Goal: Submit feedback/report problem: Submit feedback/report problem

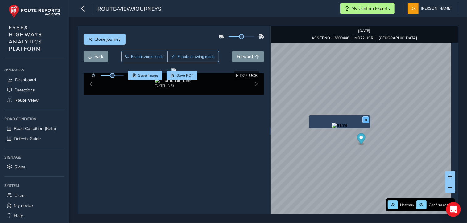
click at [367, 121] on button "x" at bounding box center [366, 120] width 6 height 6
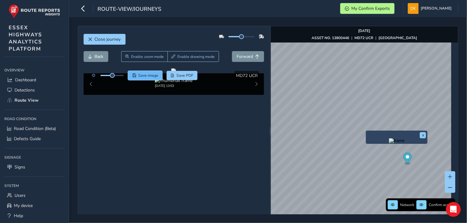
click at [144, 76] on span "Save image" at bounding box center [148, 75] width 20 height 5
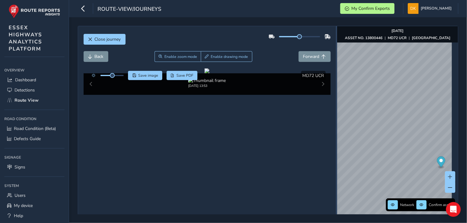
drag, startPoint x: 268, startPoint y: 132, endPoint x: 333, endPoint y: 119, distance: 66.6
click at [336, 119] on div at bounding box center [336, 131] width 1 height 210
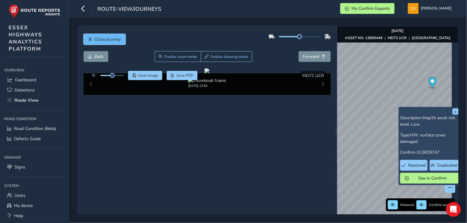
click at [104, 38] on span "Close journey" at bounding box center [108, 39] width 26 height 6
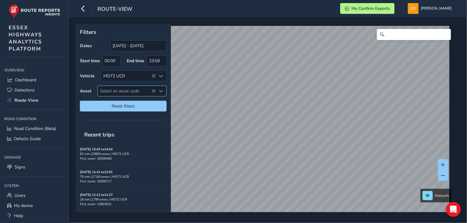
click at [105, 91] on span "Select an asset code" at bounding box center [127, 91] width 58 height 10
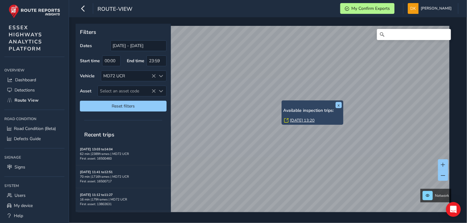
click at [295, 121] on link "[DATE] 13:20" at bounding box center [302, 121] width 25 height 6
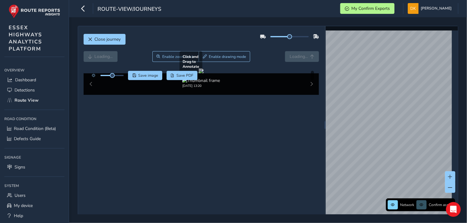
scroll to position [23, 0]
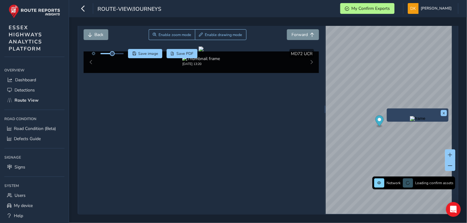
click at [389, 109] on div "x" at bounding box center [418, 115] width 62 height 13
click at [412, 121] on img "Preview frame" at bounding box center [417, 118] width 15 height 5
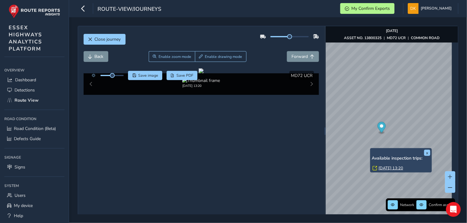
click at [391, 167] on link "[DATE] 13:20" at bounding box center [391, 169] width 25 height 6
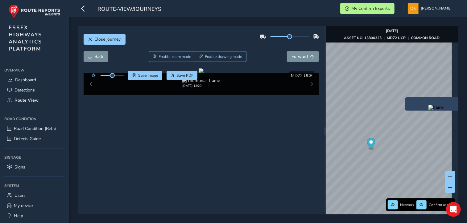
click at [429, 110] on img "Preview frame" at bounding box center [436, 107] width 15 height 5
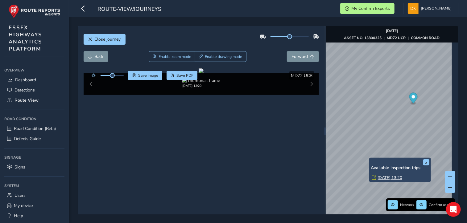
click at [386, 178] on link "[DATE] 13:20" at bounding box center [390, 178] width 25 height 6
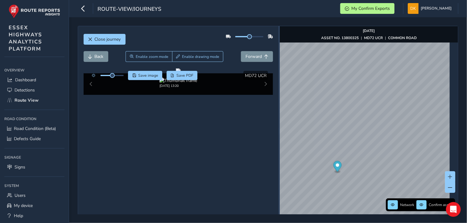
drag, startPoint x: 322, startPoint y: 131, endPoint x: 275, endPoint y: 128, distance: 46.4
click at [279, 128] on div at bounding box center [279, 131] width 1 height 7
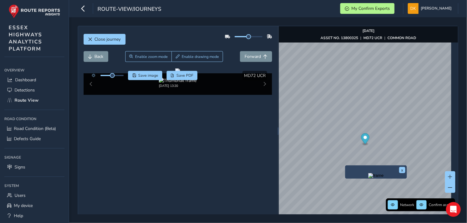
click at [347, 168] on div "x" at bounding box center [376, 172] width 59 height 10
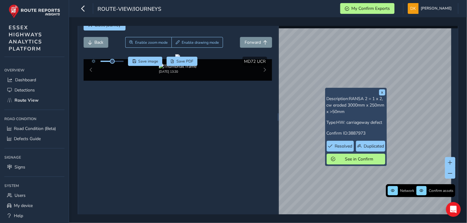
scroll to position [22, 0]
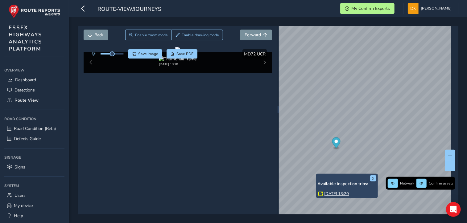
click at [333, 192] on link "[DATE] 13:20" at bounding box center [337, 194] width 25 height 6
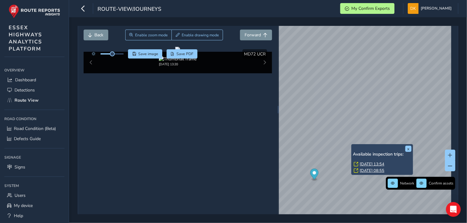
click at [370, 164] on link "[DATE] 13:54" at bounding box center [372, 165] width 25 height 6
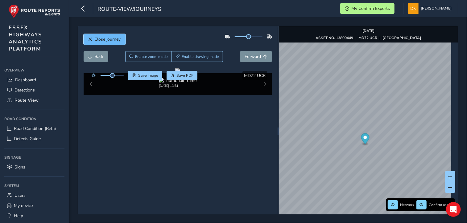
click at [110, 40] on span "Close journey" at bounding box center [108, 39] width 26 height 6
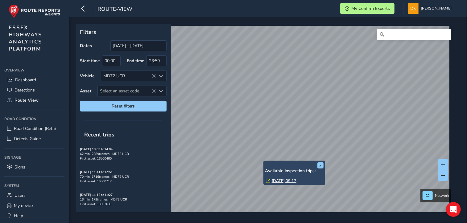
click at [283, 180] on link "[DATE] 09:17" at bounding box center [284, 181] width 25 height 6
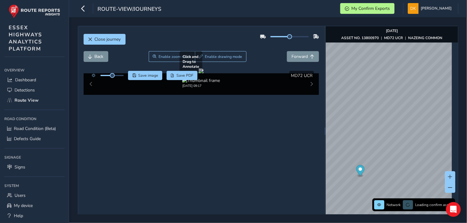
scroll to position [23, 0]
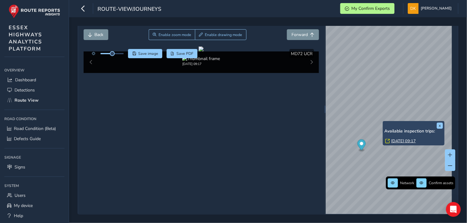
click at [398, 142] on link "[DATE] 09:17" at bounding box center [403, 142] width 25 height 6
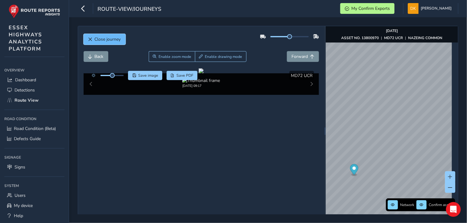
click at [120, 42] on span "Close journey" at bounding box center [108, 39] width 26 height 6
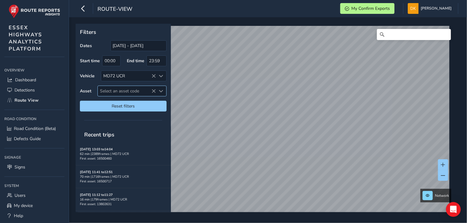
click at [122, 91] on span "Select an asset code" at bounding box center [127, 91] width 58 height 10
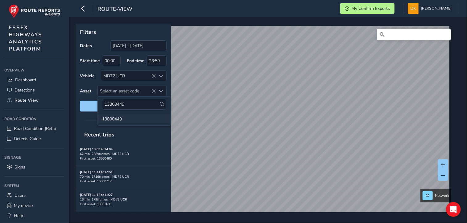
type input "13800449"
click at [111, 119] on li "13800449" at bounding box center [134, 118] width 73 height 9
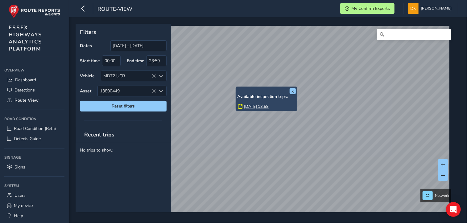
click at [257, 106] on link "[DATE] 13:58" at bounding box center [256, 107] width 25 height 6
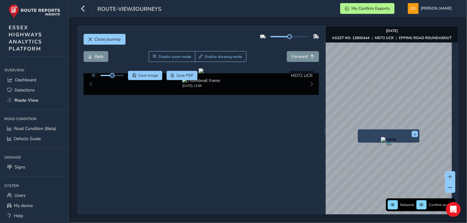
click at [381, 142] on img "Preview frame" at bounding box center [388, 139] width 15 height 5
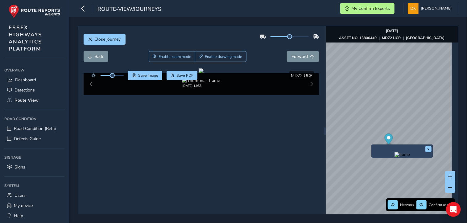
click at [395, 156] on img "Preview frame" at bounding box center [402, 154] width 15 height 5
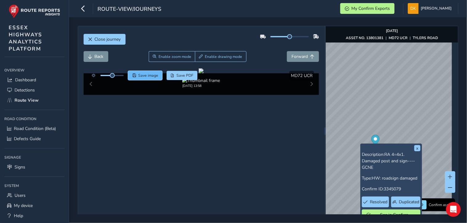
click at [148, 77] on span "Save image" at bounding box center [148, 75] width 20 height 5
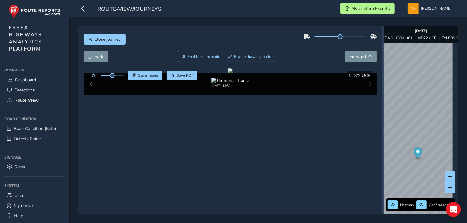
drag, startPoint x: 322, startPoint y: 131, endPoint x: 379, endPoint y: 118, distance: 58.8
click at [383, 118] on div at bounding box center [383, 131] width 1 height 210
click at [441, 182] on img "Preview frame" at bounding box center [448, 179] width 15 height 5
click at [228, 73] on div at bounding box center [230, 71] width 5 height 5
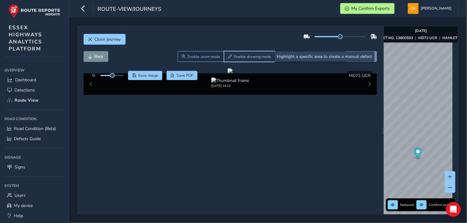
click at [243, 57] on span "Enable drawing mode" at bounding box center [252, 56] width 37 height 5
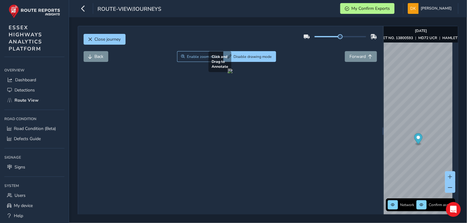
drag, startPoint x: 126, startPoint y: 107, endPoint x: 232, endPoint y: 153, distance: 115.4
click at [232, 73] on div at bounding box center [230, 71] width 5 height 5
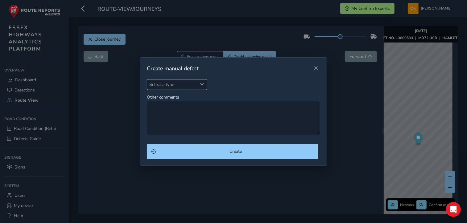
click at [201, 85] on span "Select a type" at bounding box center [202, 84] width 4 height 4
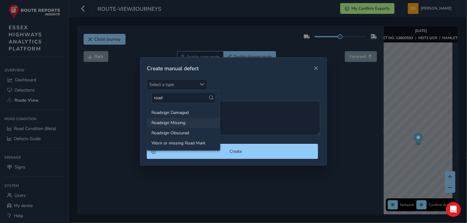
type input "road"
click at [166, 121] on li "Roadsign Missing" at bounding box center [183, 123] width 73 height 10
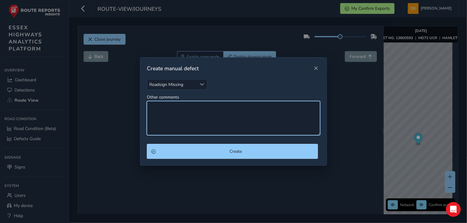
click at [168, 105] on textarea "Other comments" at bounding box center [233, 118] width 173 height 34
click at [228, 106] on textarea "A section of chevron sign missing at the bend" at bounding box center [233, 118] width 173 height 34
click at [247, 107] on textarea "A section of chevron sign missing at the [GEOGRAPHIC_DATA]" at bounding box center [233, 118] width 173 height 34
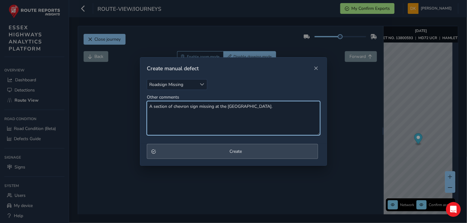
type textarea "A section of chevron sign missing at the [GEOGRAPHIC_DATA]."
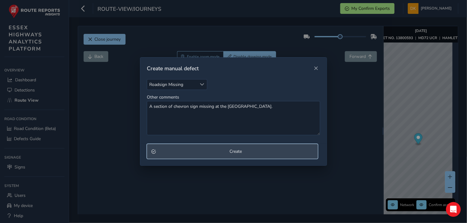
click at [240, 152] on span "Create" at bounding box center [236, 152] width 156 height 6
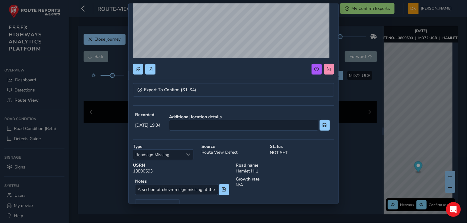
scroll to position [93, 0]
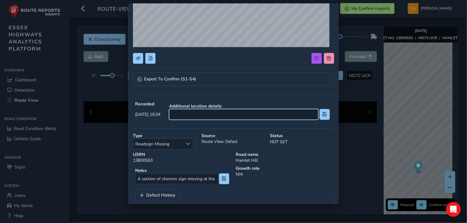
click at [253, 116] on input at bounding box center [243, 114] width 149 height 11
type input "[PERSON_NAME] [PERSON_NAME]"
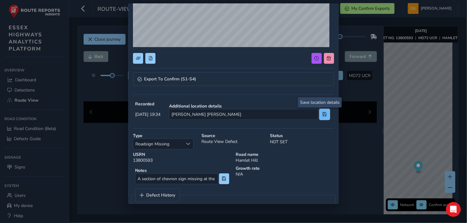
click at [322, 114] on span at bounding box center [324, 114] width 4 height 4
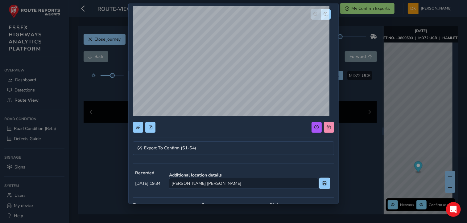
scroll to position [11, 0]
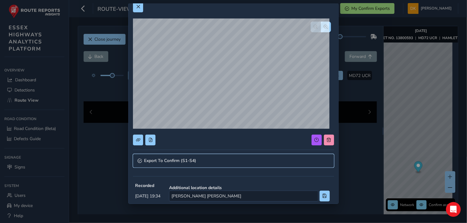
click at [176, 160] on span "Export To Confirm (S1-S4)" at bounding box center [170, 161] width 52 height 4
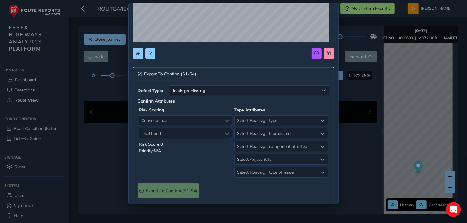
scroll to position [103, 0]
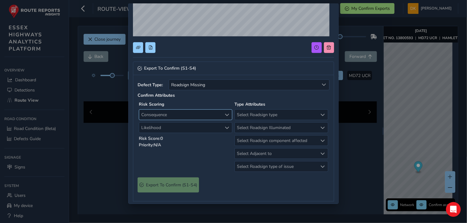
click at [226, 114] on span "Consequence" at bounding box center [227, 115] width 4 height 4
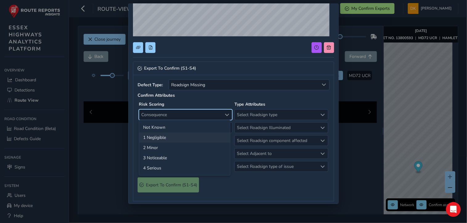
click at [157, 136] on li "1 Negligible" at bounding box center [184, 138] width 91 height 10
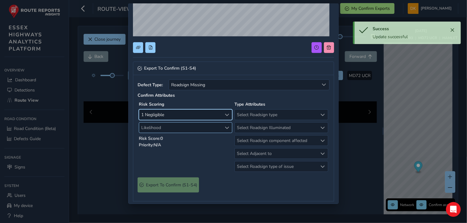
click at [226, 127] on span "Likelihood" at bounding box center [227, 128] width 4 height 4
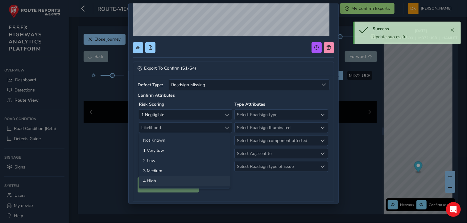
click at [155, 183] on li "4 High" at bounding box center [184, 181] width 91 height 10
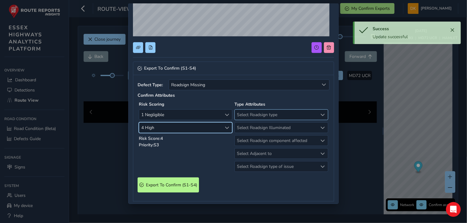
click at [321, 113] on span "Select Roadsign type" at bounding box center [323, 115] width 4 height 4
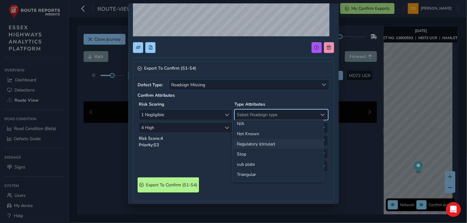
scroll to position [0, 0]
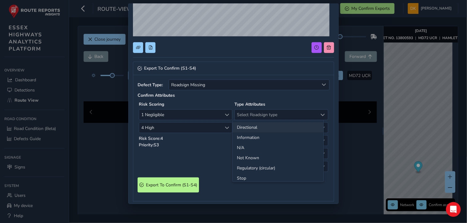
click at [256, 128] on li "Directional" at bounding box center [278, 128] width 91 height 10
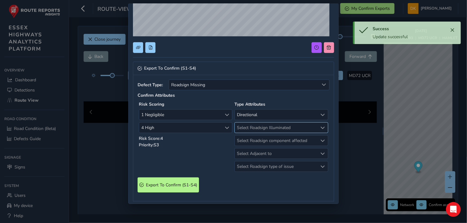
click at [321, 127] on span "Select Roadsign Illuminated" at bounding box center [323, 128] width 4 height 4
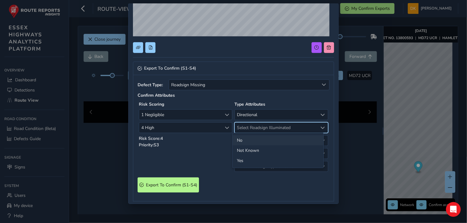
click at [245, 142] on li "No" at bounding box center [278, 140] width 91 height 10
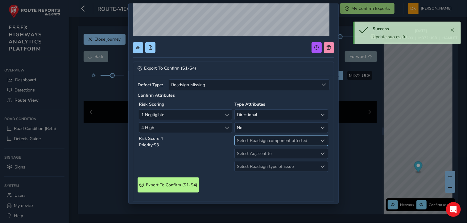
click at [318, 140] on div "Select Roadsign component affected" at bounding box center [323, 141] width 10 height 10
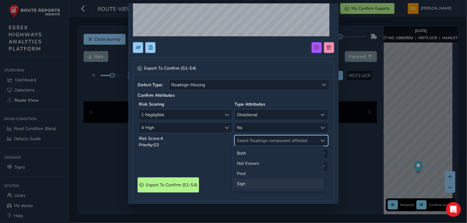
click at [244, 181] on li "Sign" at bounding box center [278, 184] width 91 height 10
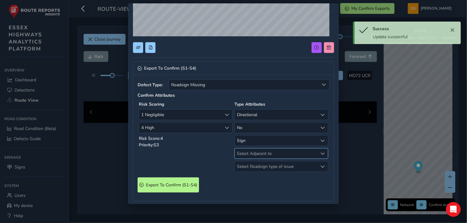
click at [321, 153] on span "Select Adjacent to" at bounding box center [323, 154] width 4 height 4
click at [245, 185] on li "Verge" at bounding box center [278, 186] width 91 height 10
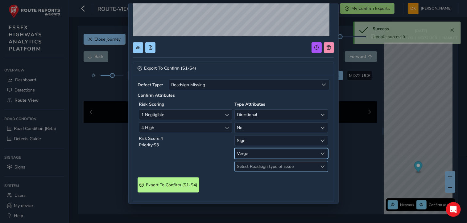
click at [321, 166] on span "Select Roadsign type of issue" at bounding box center [323, 167] width 4 height 4
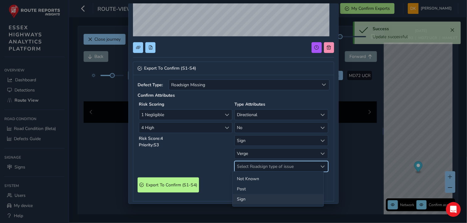
click at [241, 199] on li "Sign" at bounding box center [278, 199] width 91 height 10
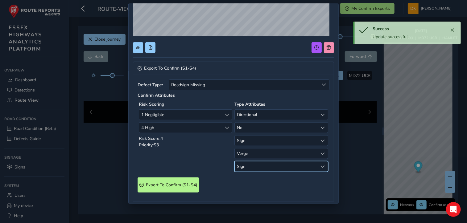
scroll to position [165, 0]
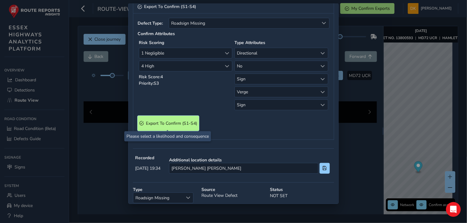
click at [172, 122] on span "Export To Confirm (S1-S4)" at bounding box center [171, 124] width 51 height 6
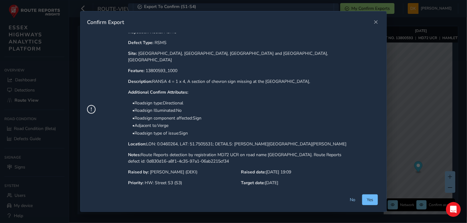
click at [376, 199] on button "Yes" at bounding box center [370, 200] width 16 height 11
